Goal: Use online tool/utility: Utilize a website feature to perform a specific function

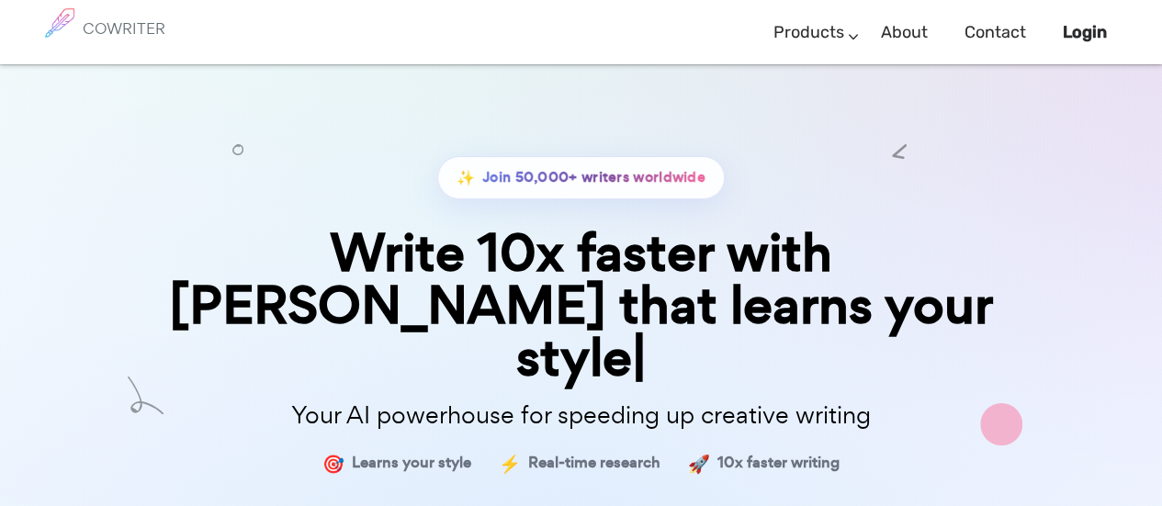
scroll to position [92, 0]
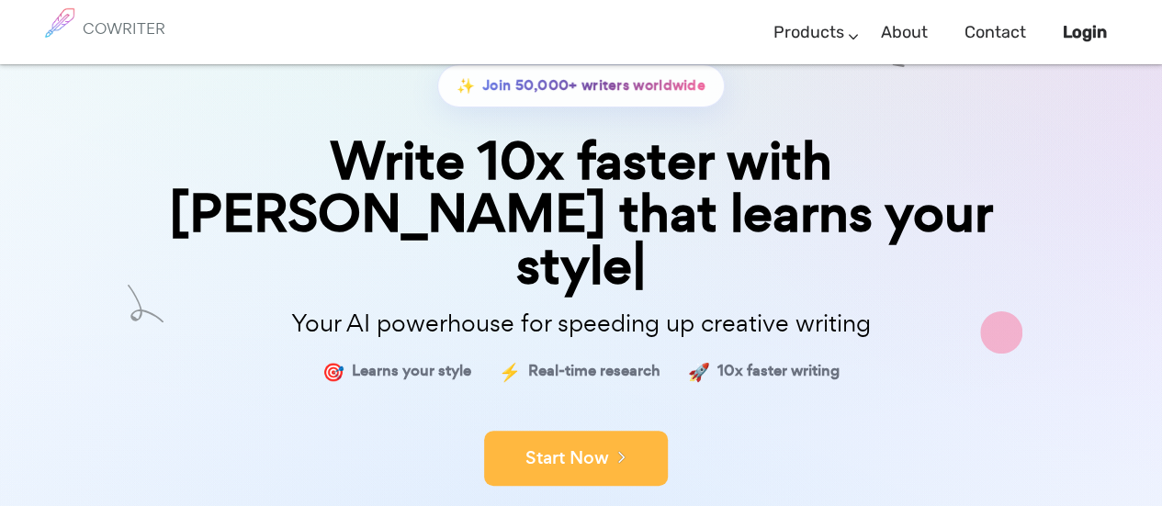
click at [586, 431] on button "Start Now" at bounding box center [576, 458] width 184 height 55
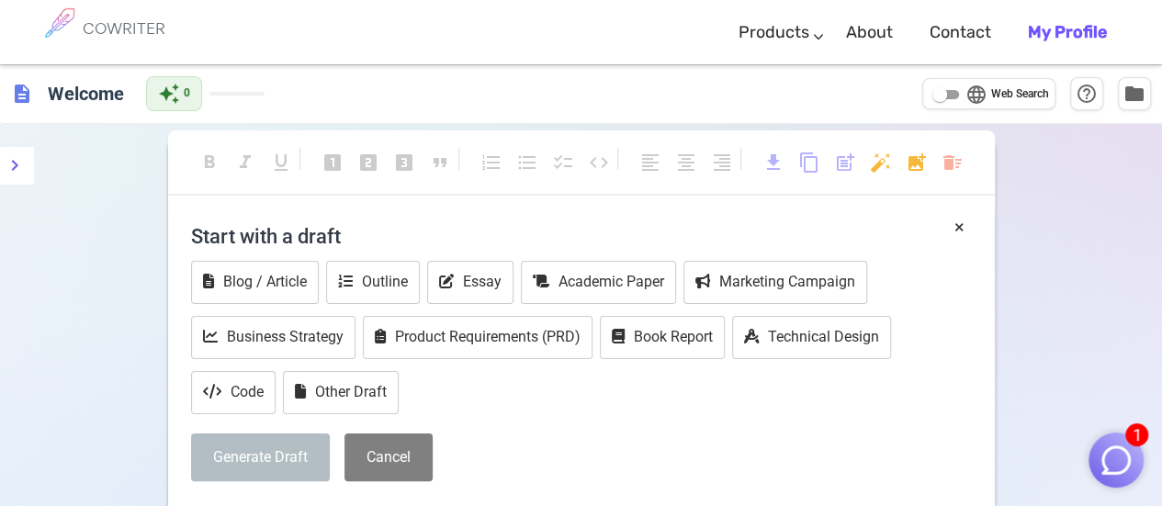
click at [261, 452] on button "Generate Draft" at bounding box center [260, 458] width 139 height 49
click at [369, 229] on h4 "Start with a draft" at bounding box center [581, 236] width 781 height 44
click at [461, 278] on button "Essay" at bounding box center [470, 282] width 86 height 43
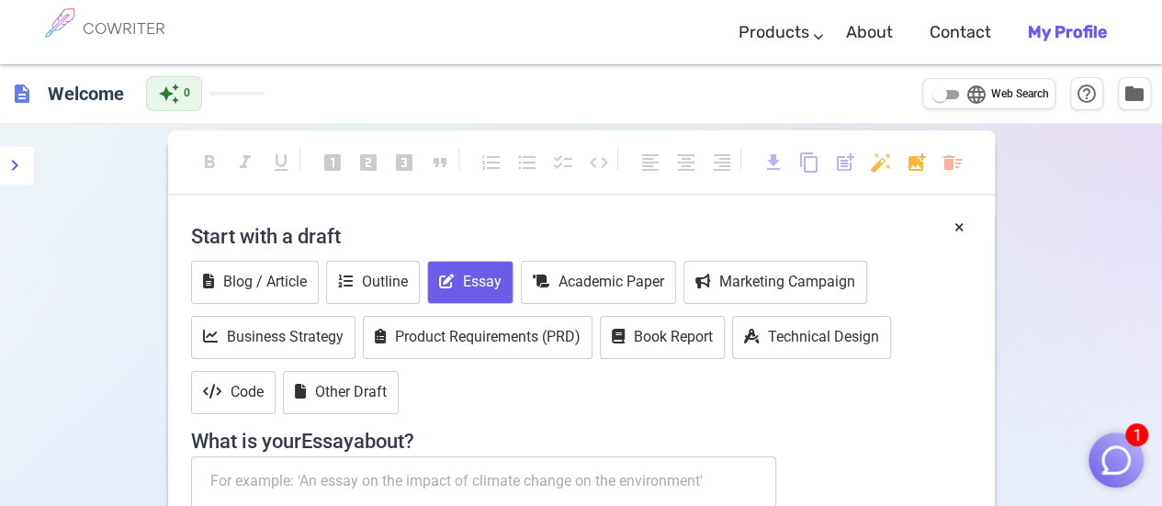
scroll to position [184, 0]
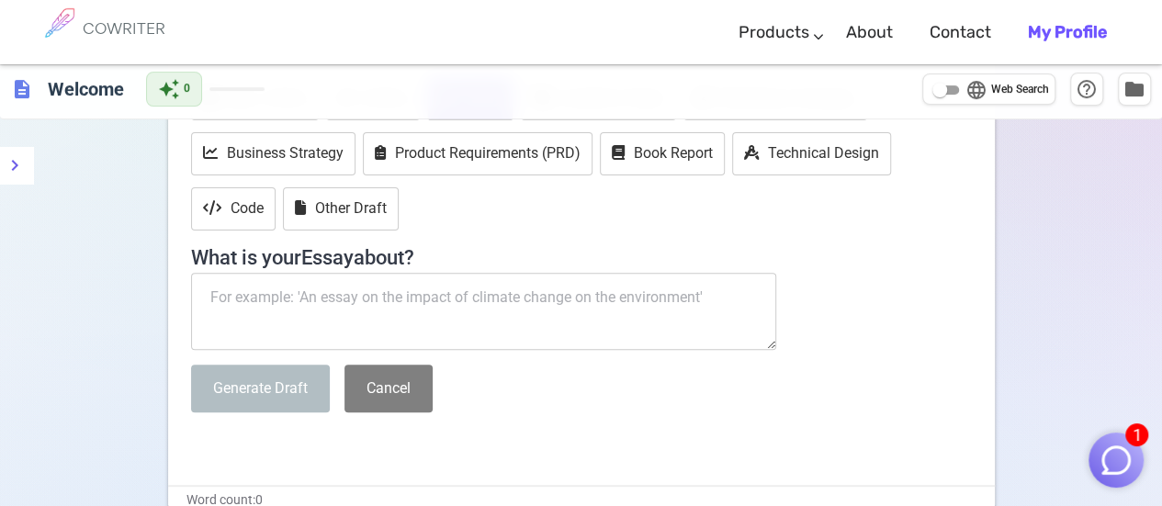
click at [424, 289] on textarea at bounding box center [484, 311] width 586 height 77
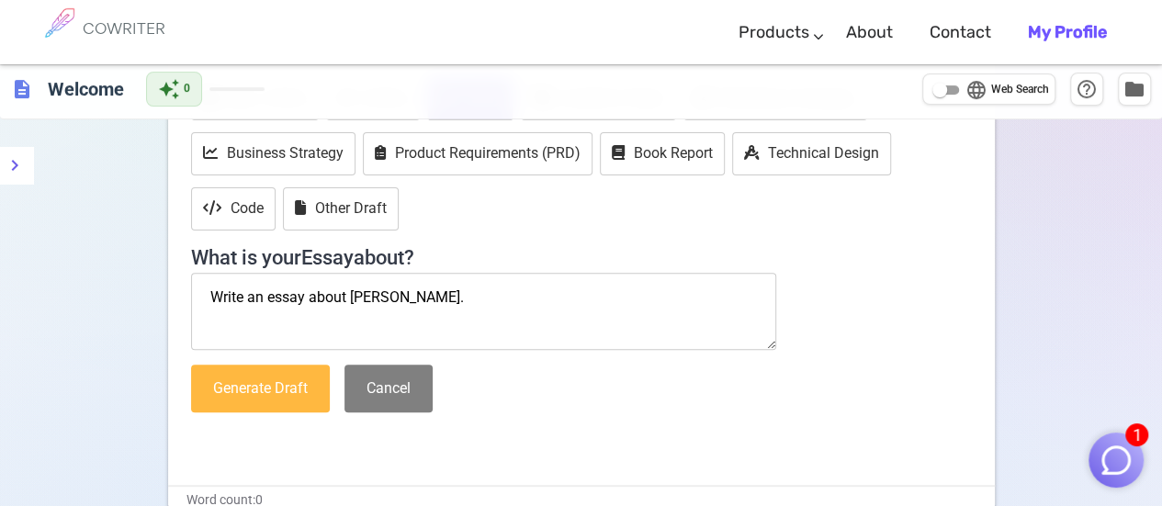
type textarea "Write an essay about Mark Twain."
click at [250, 375] on button "Generate Draft" at bounding box center [260, 389] width 139 height 49
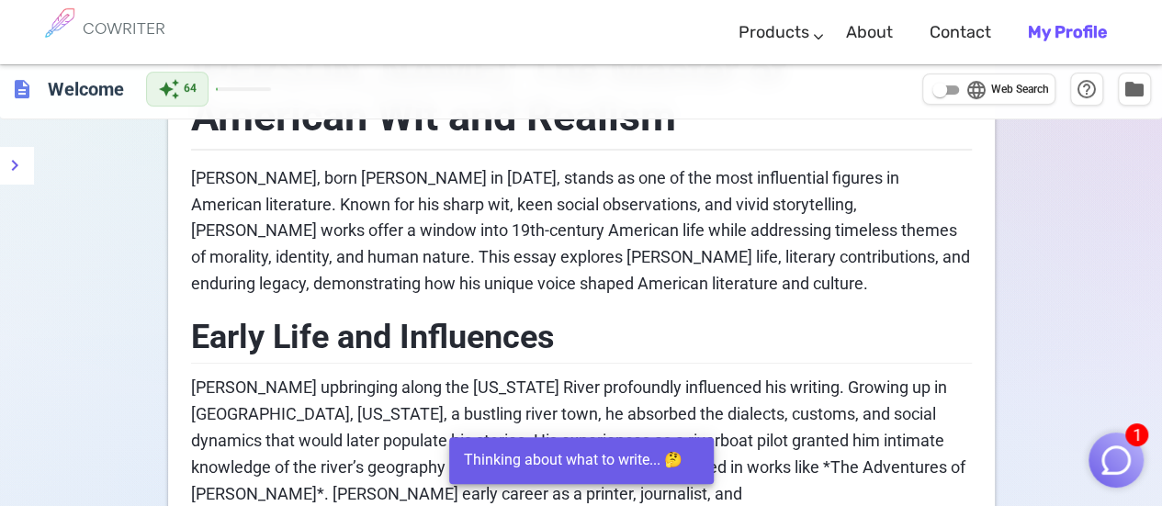
scroll to position [92, 0]
